Goal: Information Seeking & Learning: Learn about a topic

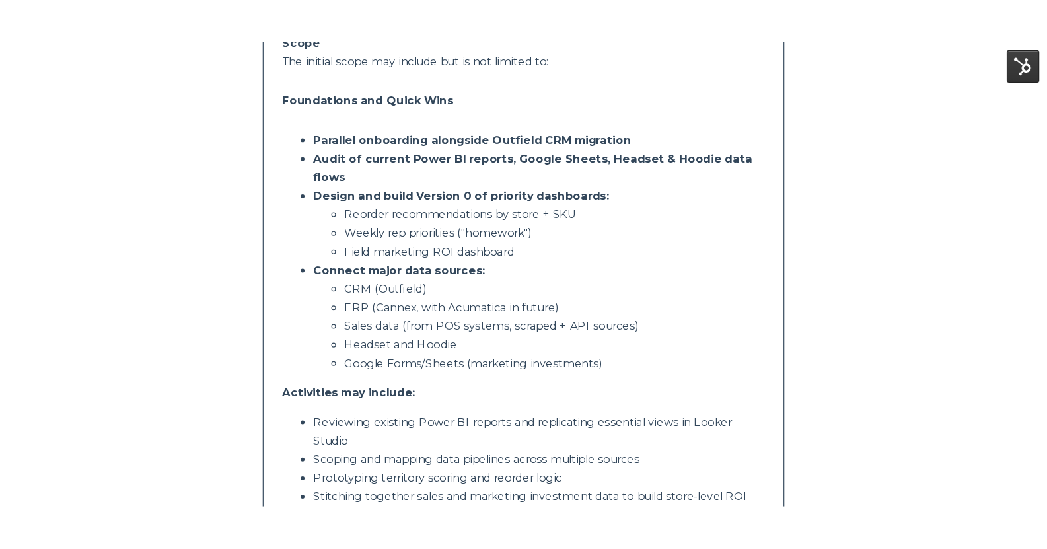
scroll to position [396, 0]
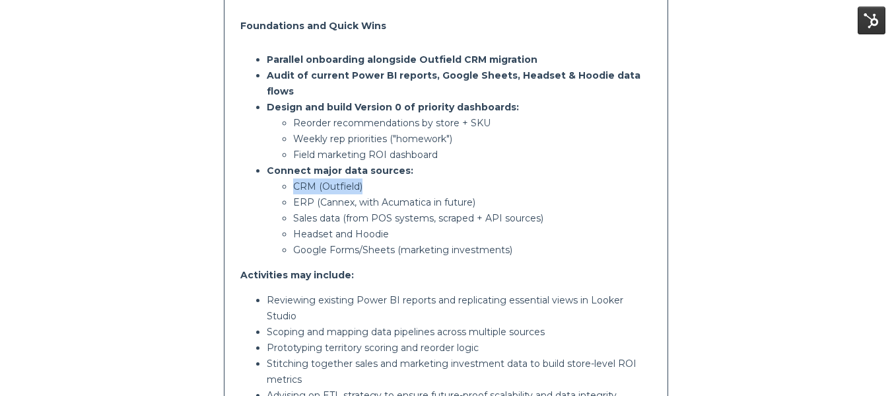
drag, startPoint x: 294, startPoint y: 169, endPoint x: 367, endPoint y: 170, distance: 73.3
click at [367, 178] on p "CRM (Outfield)" at bounding box center [472, 186] width 359 height 16
click at [316, 194] on p "ERP (Cannex, with Acumatica in future)" at bounding box center [472, 202] width 359 height 16
drag, startPoint x: 295, startPoint y: 168, endPoint x: 363, endPoint y: 165, distance: 67.4
click at [363, 178] on p "CRM (Outfield)" at bounding box center [472, 186] width 359 height 16
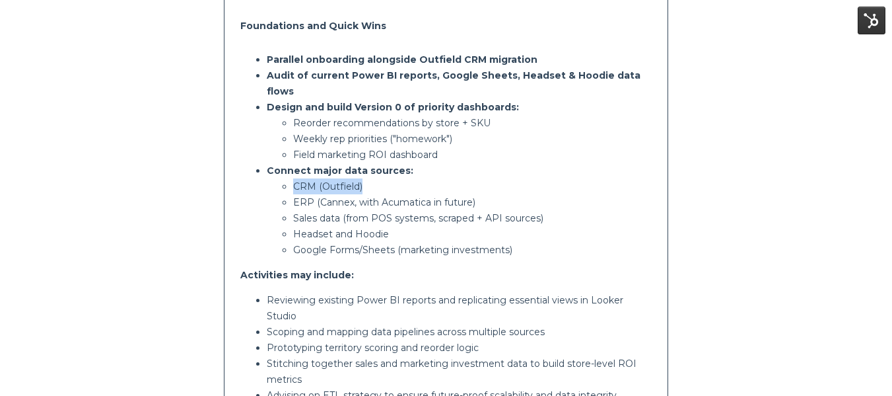
copy p "CRM (Outfield)"
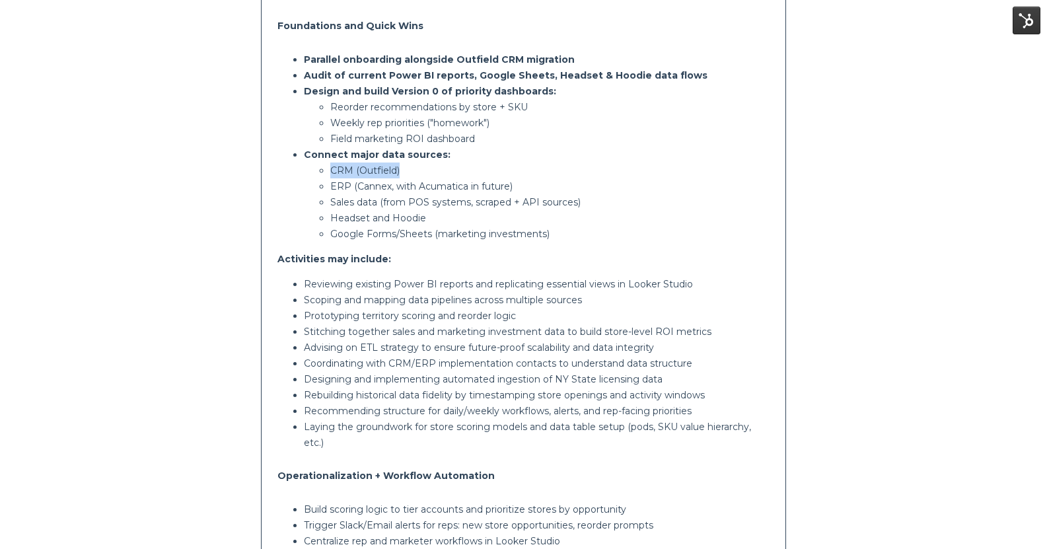
click at [421, 170] on p "CRM (Outfield)" at bounding box center [549, 170] width 439 height 16
drag, startPoint x: 411, startPoint y: 166, endPoint x: 332, endPoint y: 172, distance: 79.5
click at [332, 172] on p "CRM (Outfield)" at bounding box center [549, 170] width 439 height 16
copy p "CRM (Outfield)"
click at [341, 182] on p "ERP (Cannex, with Acumatica in future)" at bounding box center [549, 186] width 439 height 16
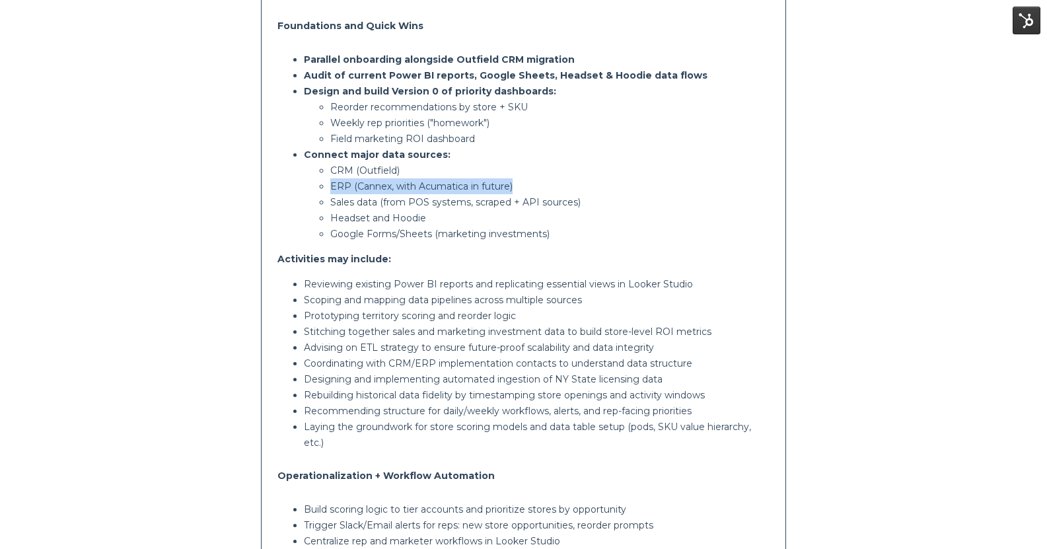
drag, startPoint x: 521, startPoint y: 182, endPoint x: 331, endPoint y: 189, distance: 190.4
click at [331, 189] on p "ERP (Cannex, with Acumatica in future)" at bounding box center [549, 186] width 439 height 16
copy p "ERP (Cannex, with Acumatica in future)"
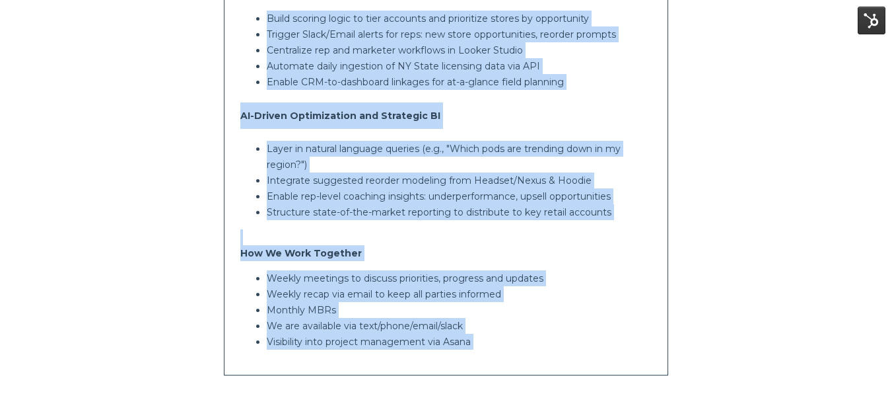
scroll to position [1009, 0]
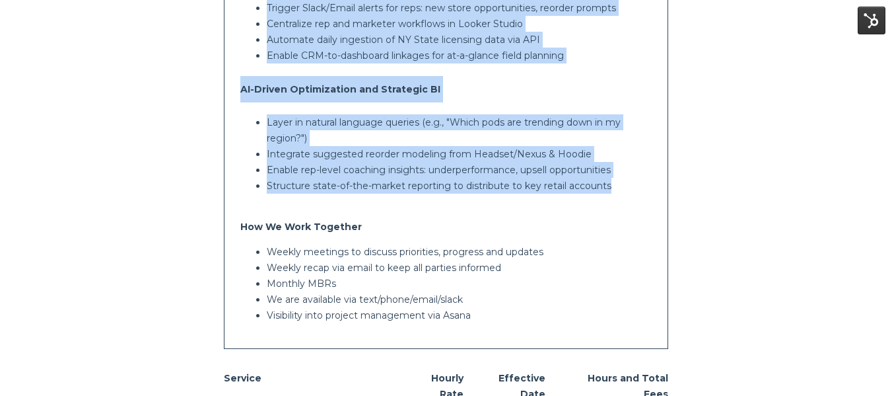
drag, startPoint x: 241, startPoint y: 92, endPoint x: 622, endPoint y: 174, distance: 389.8
copy div "Foundations and Quick Wins Parallel onboarding alongside Outfield CRM migration…"
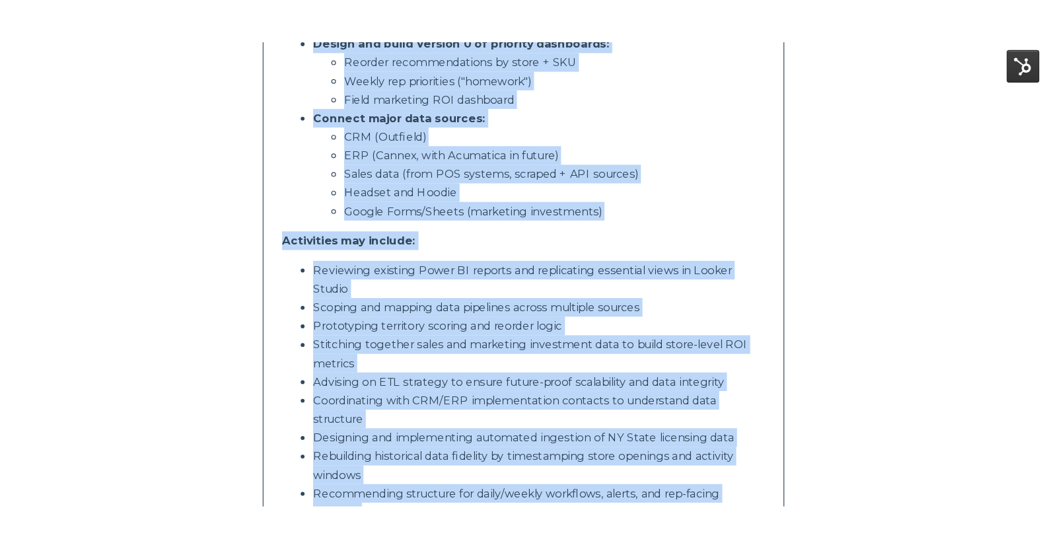
scroll to position [414, 0]
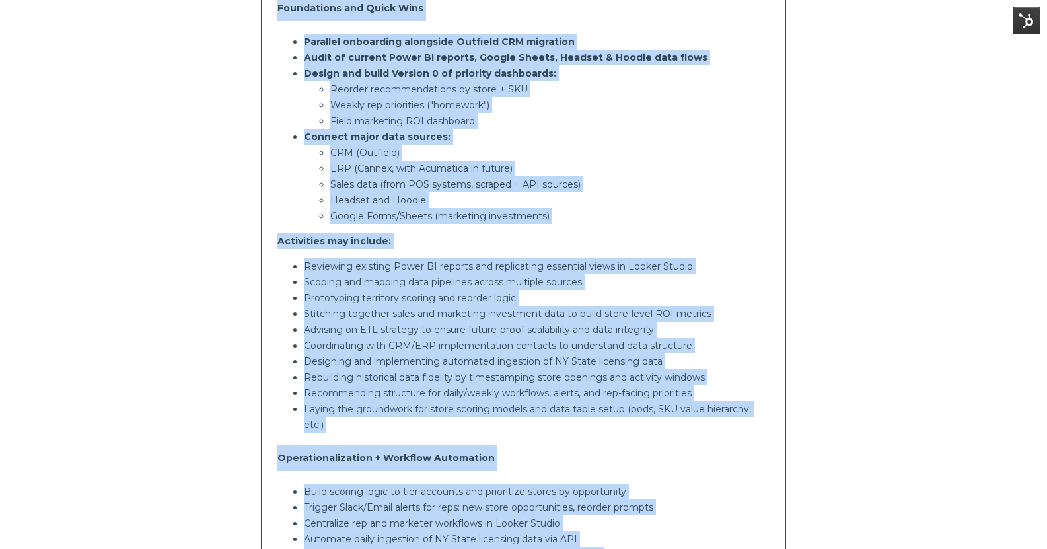
click at [566, 168] on p "ERP (Cannex, with Acumatica in future)" at bounding box center [549, 169] width 439 height 16
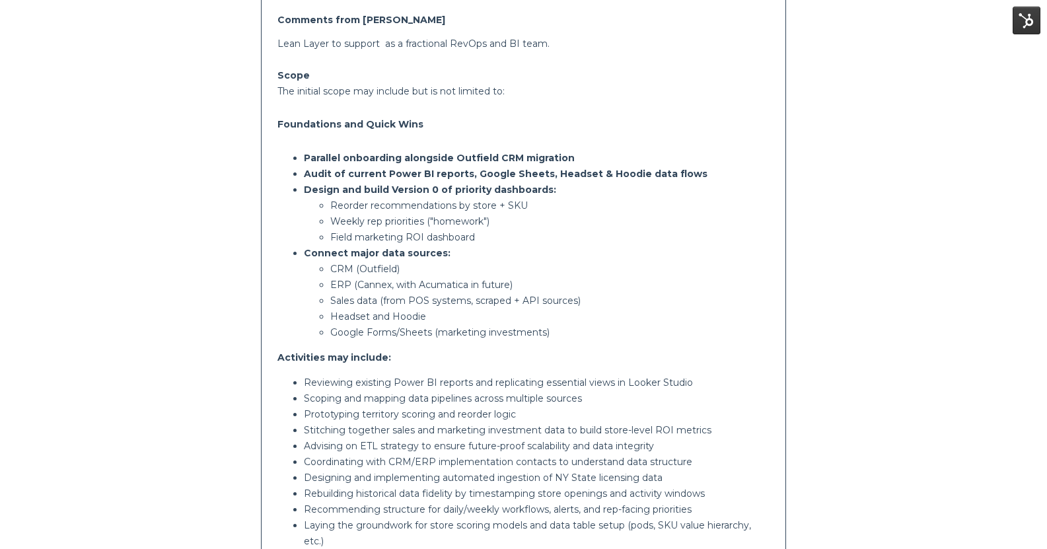
scroll to position [282, 0]
